Goal: Check status: Check status

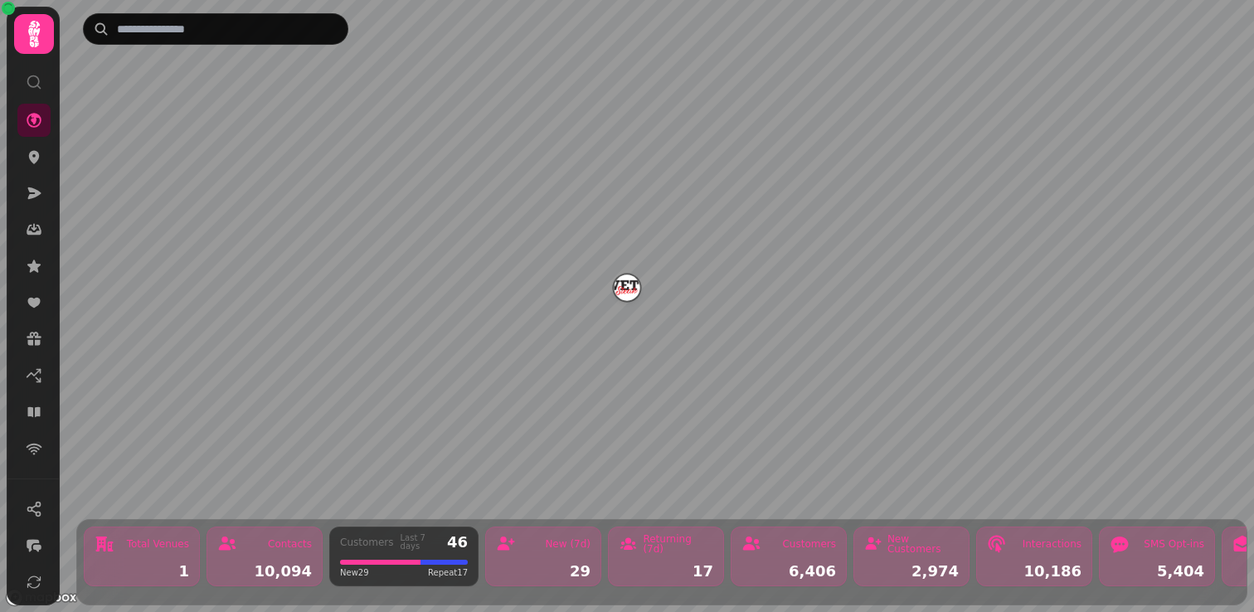
click at [38, 32] on icon at bounding box center [34, 34] width 12 height 27
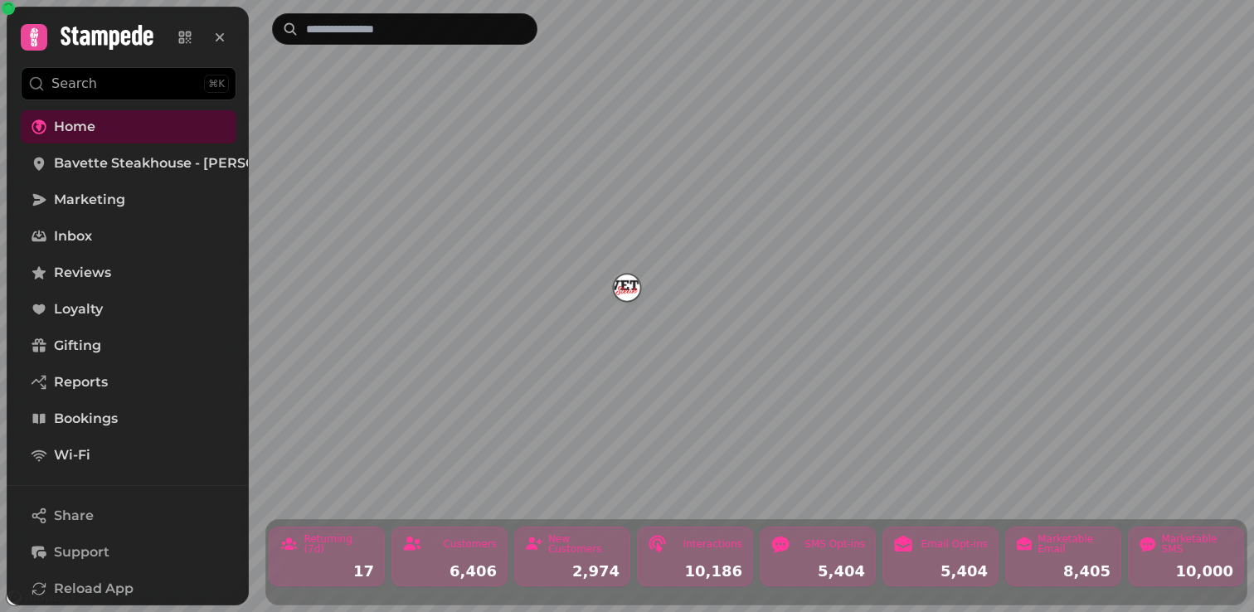
scroll to position [0, 551]
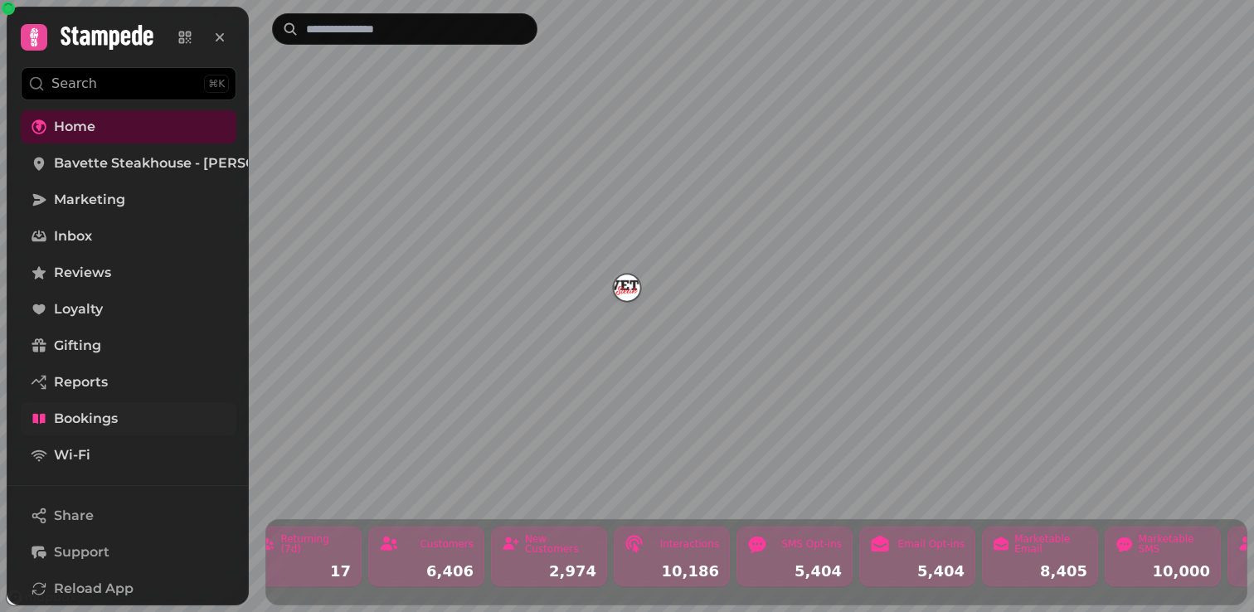
click at [87, 410] on span "Bookings" at bounding box center [86, 419] width 64 height 20
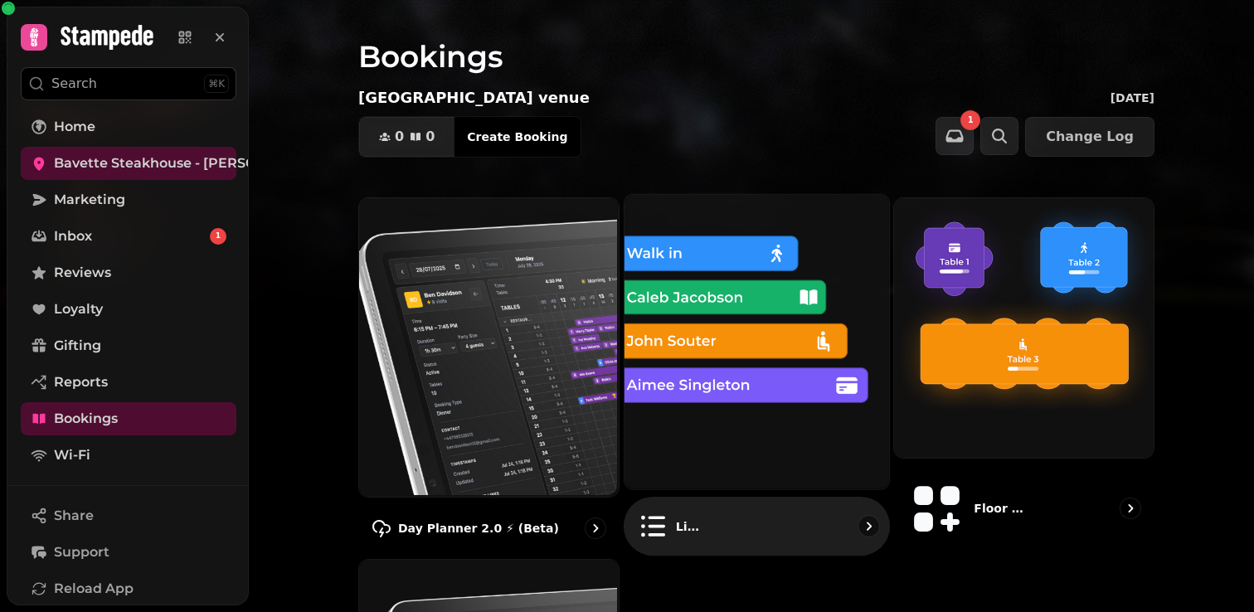
click at [742, 497] on div "List view" at bounding box center [756, 526] width 266 height 59
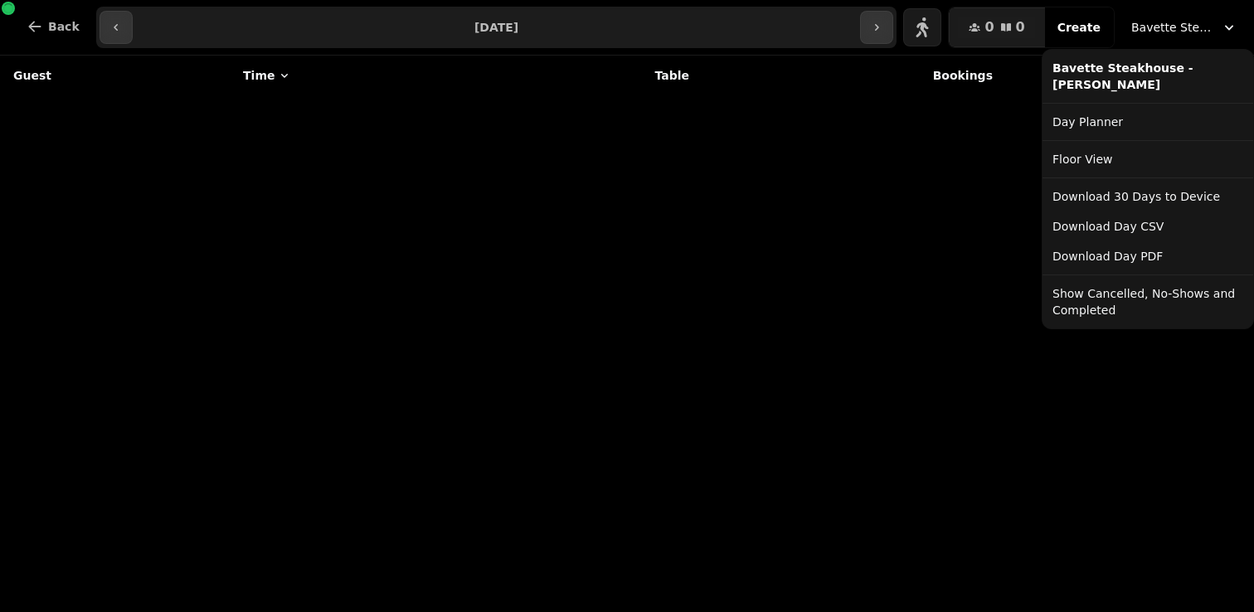
click at [1158, 24] on span "Bavette Steakhouse - [PERSON_NAME]" at bounding box center [1172, 27] width 83 height 17
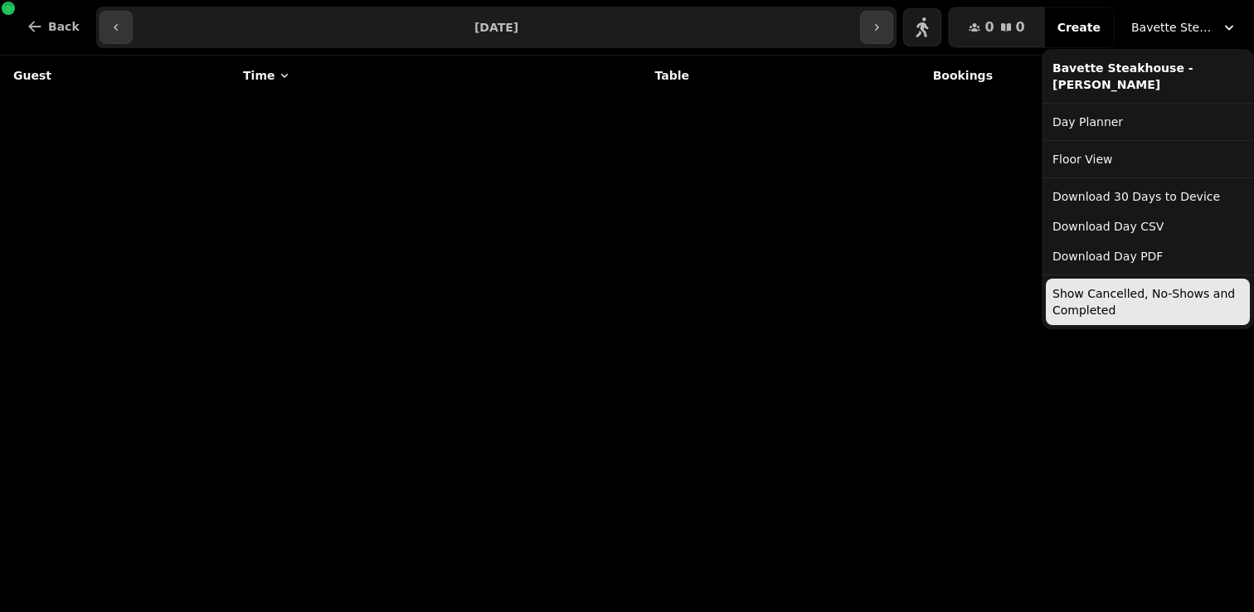
click at [1075, 308] on button "Show Cancelled, No-Shows and Completed" at bounding box center [1148, 302] width 204 height 46
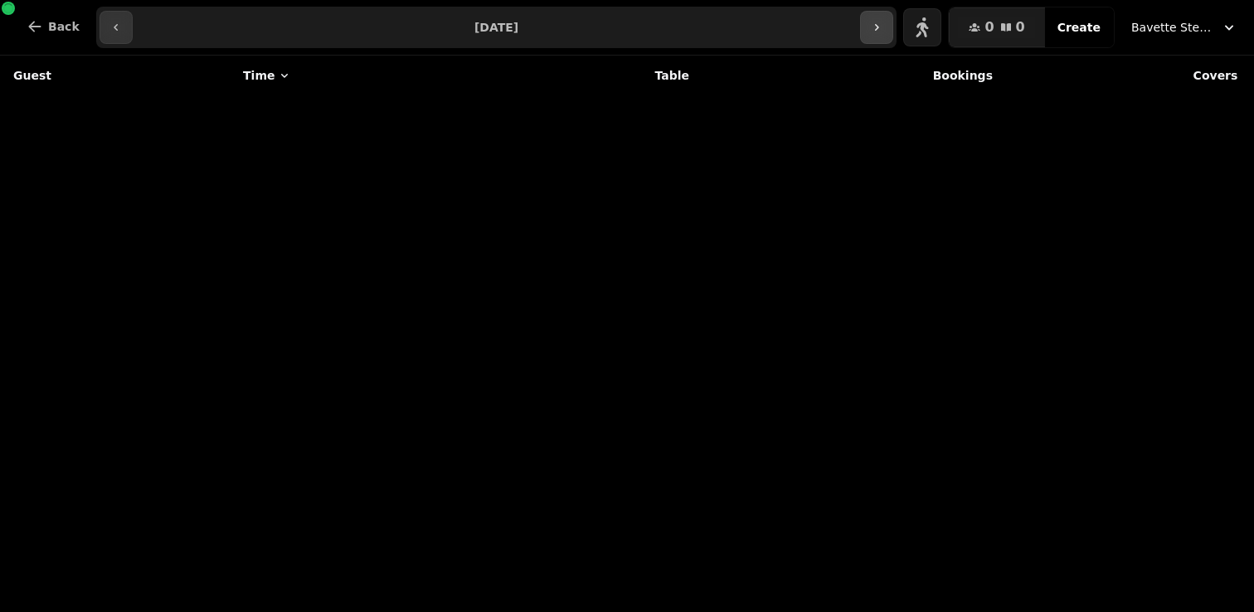
click at [883, 31] on icon "button" at bounding box center [876, 27] width 13 height 13
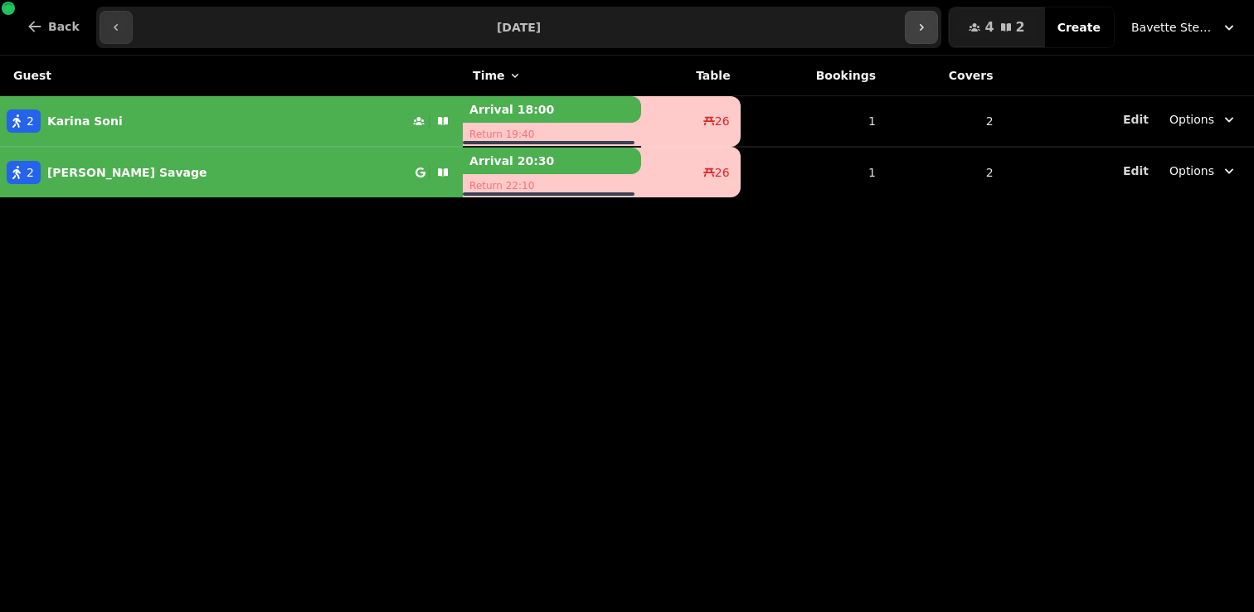
click at [932, 39] on button "button" at bounding box center [921, 27] width 33 height 33
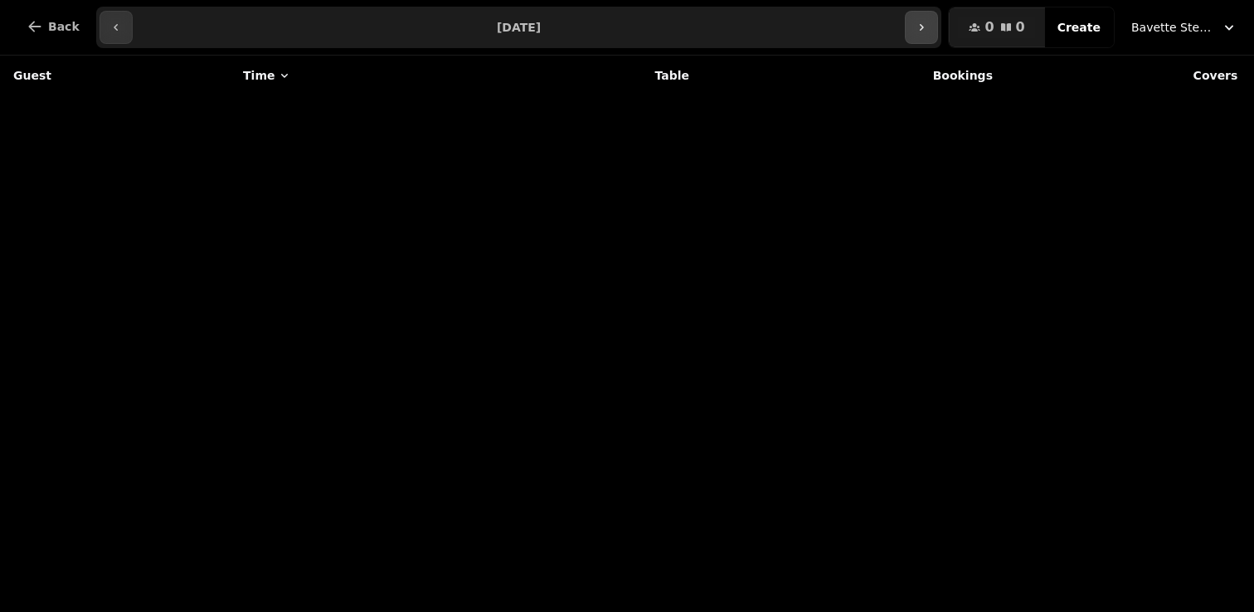
click at [932, 39] on button "button" at bounding box center [921, 27] width 33 height 33
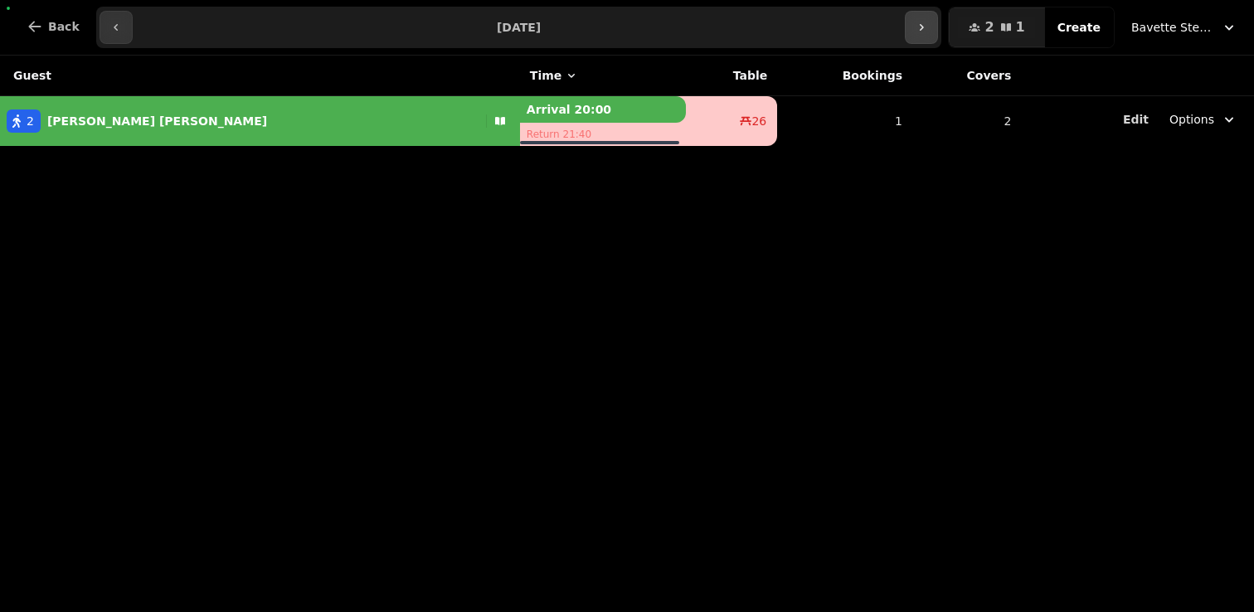
click at [932, 39] on button "button" at bounding box center [921, 27] width 33 height 33
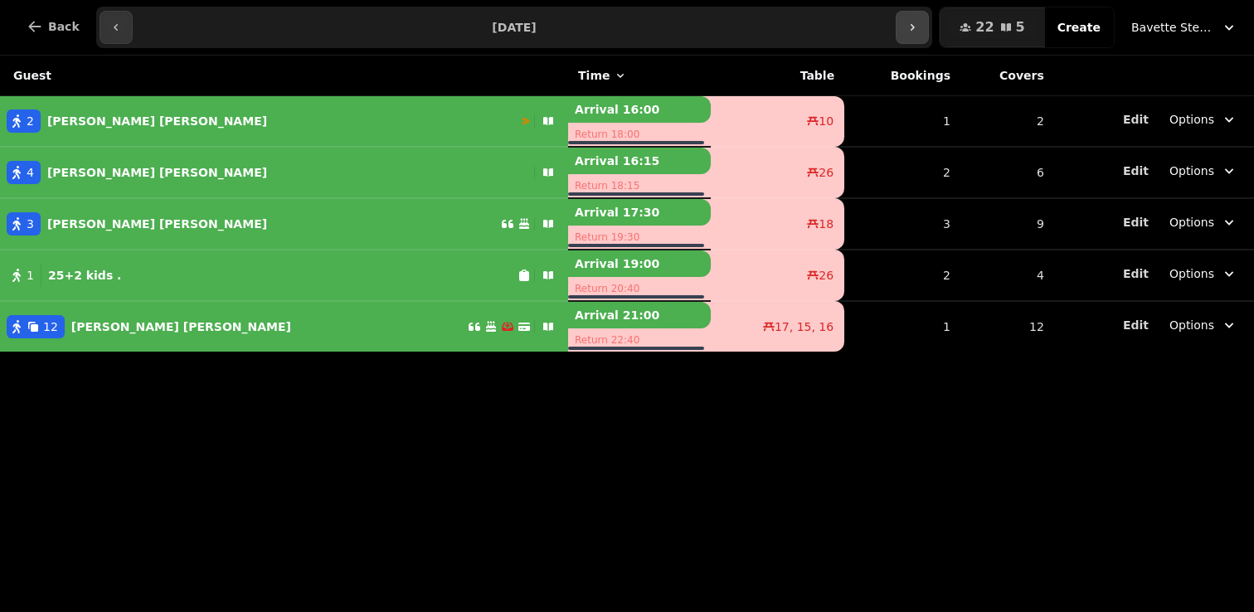
click at [929, 35] on button "button" at bounding box center [911, 27] width 33 height 33
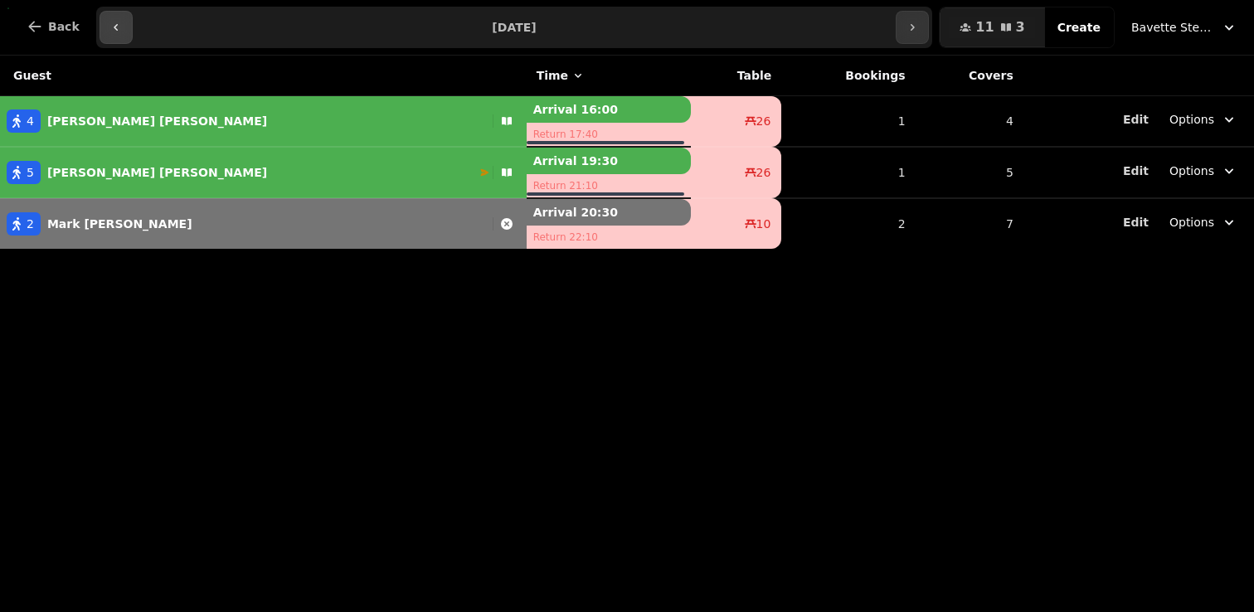
click at [116, 31] on icon "button" at bounding box center [115, 27] width 13 height 13
type input "**********"
